Goal: Transaction & Acquisition: Purchase product/service

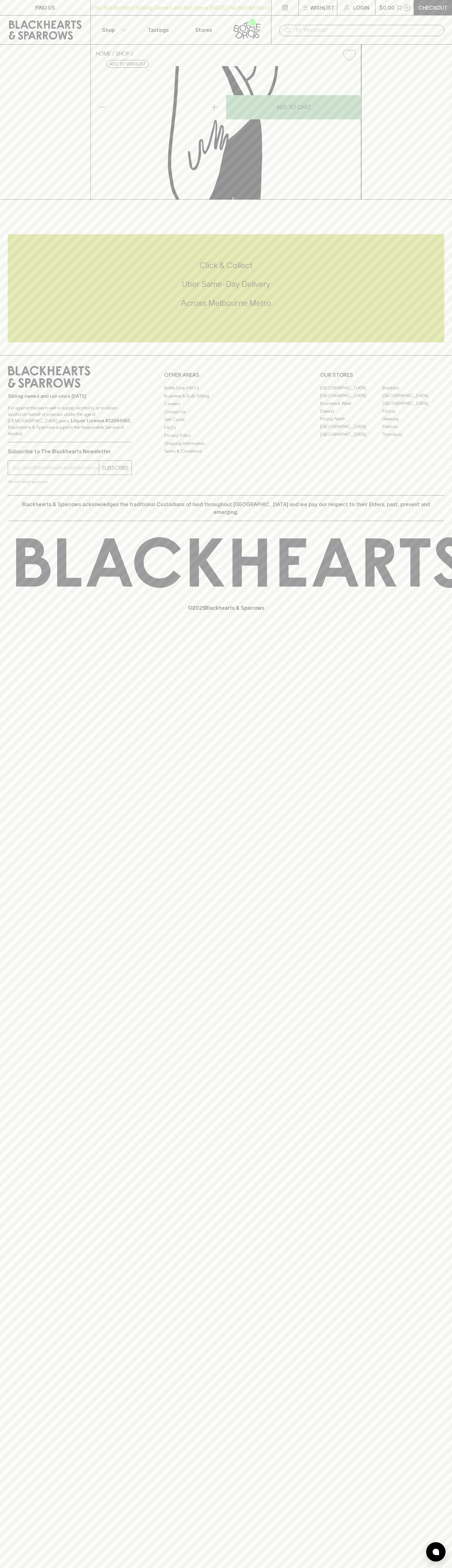
click at [399, 17] on div "​" at bounding box center [362, 30] width 181 height 29
click at [434, 927] on div "FIND US | No Bad Bottles | Sibling Owned and Run Since 2006 | No Bad Bottles | …" at bounding box center [226, 784] width 452 height 1568
click at [403, 1567] on html "FIND US | No Bad Bottles | Sibling Owned and Run Since 2006 | No Bad Bottles | …" at bounding box center [226, 784] width 452 height 1568
click at [24, 200] on div "HOME SHOP Fonseca Late Bottled Vintage 2018 750ml $66.00 Add to wishlist 10% di…" at bounding box center [226, 122] width 452 height 155
